Goal: Navigation & Orientation: Find specific page/section

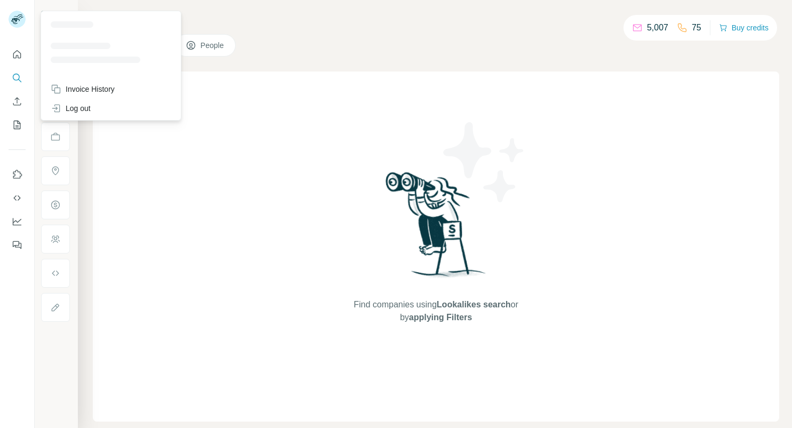
click at [13, 22] on rect at bounding box center [17, 19] width 17 height 17
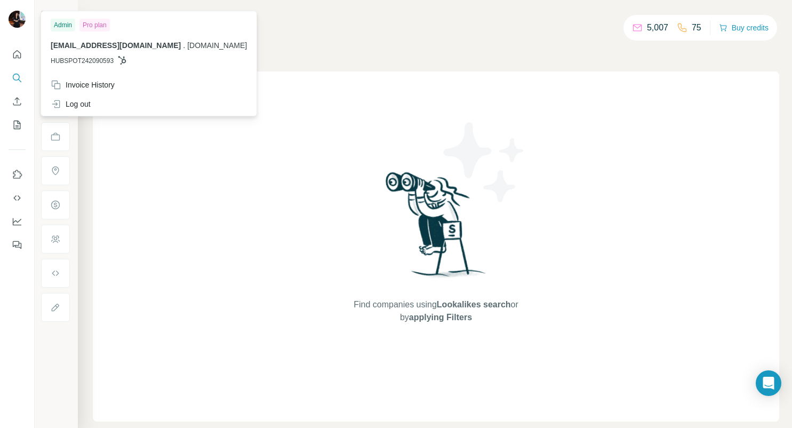
click at [97, 24] on div "Pro plan" at bounding box center [94, 25] width 30 height 13
click at [21, 18] on img at bounding box center [17, 19] width 17 height 17
click at [17, 53] on icon "Quick start" at bounding box center [17, 54] width 11 height 11
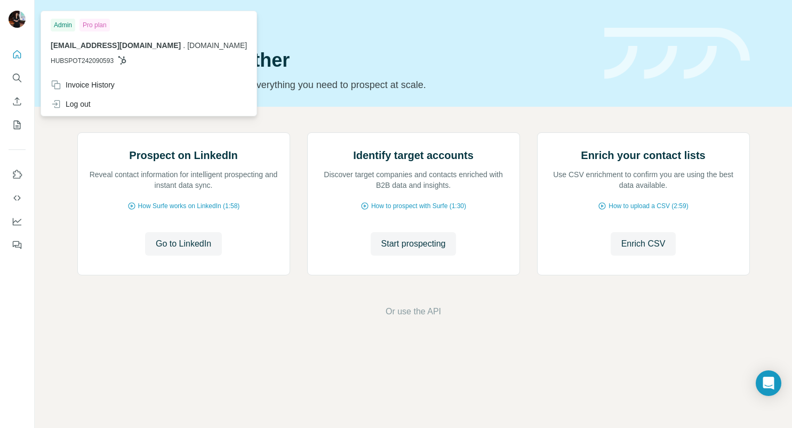
click at [15, 19] on img at bounding box center [17, 19] width 17 height 17
click at [423, 318] on span "go to Dashboard" at bounding box center [410, 311] width 63 height 13
